Goal: Navigation & Orientation: Find specific page/section

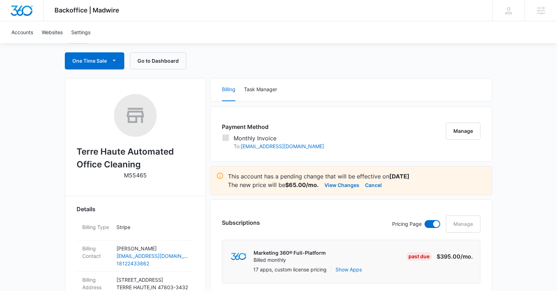
scroll to position [64, 0]
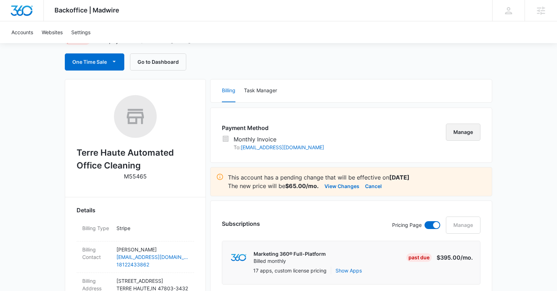
click at [470, 134] on button "Manage" at bounding box center [463, 132] width 35 height 17
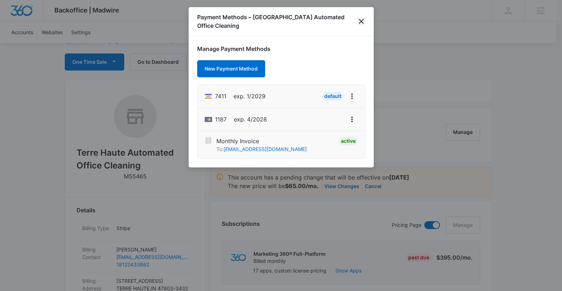
click at [362, 23] on icon "close" at bounding box center [361, 21] width 9 height 9
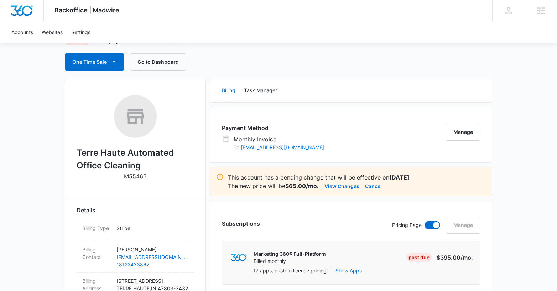
click at [392, 53] on div "One Time Sale Go to Dashboard" at bounding box center [278, 61] width 427 height 17
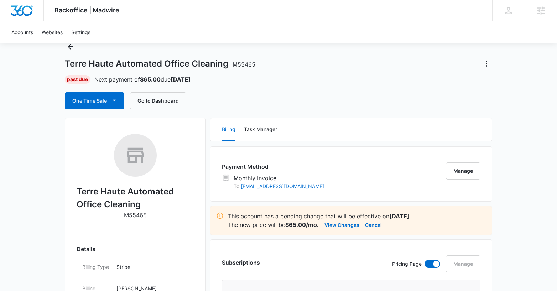
scroll to position [0, 0]
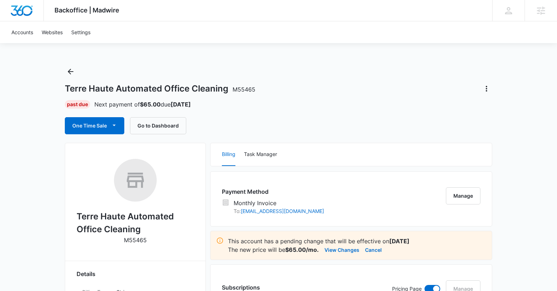
click at [348, 87] on div "Terre Haute Automated Office Cleaning M55465" at bounding box center [278, 88] width 427 height 11
